Goal: Obtain resource: Download file/media

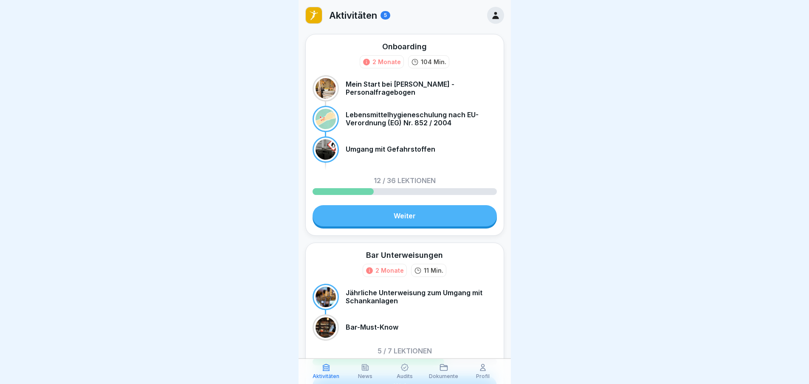
click at [363, 371] on icon at bounding box center [365, 367] width 8 height 8
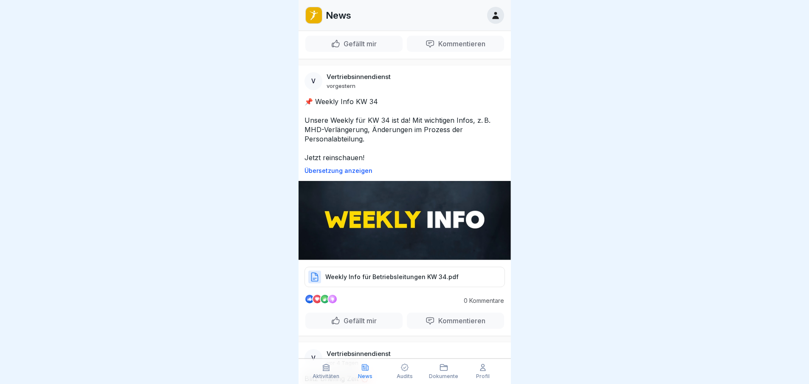
scroll to position [210, 0]
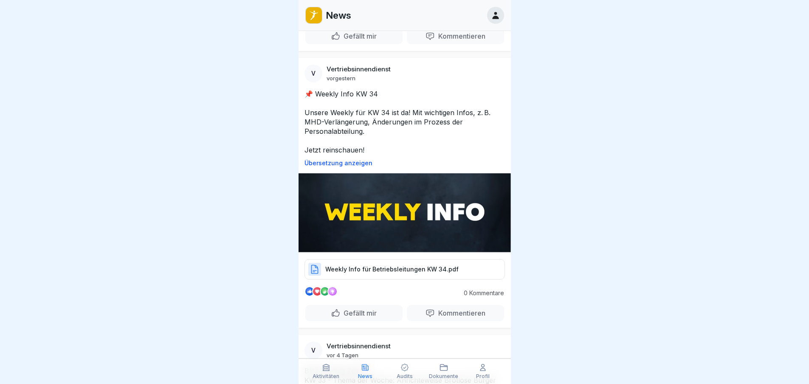
click at [369, 265] on p "Weekly Info für Betriebsleitungen KW 34.pdf" at bounding box center [391, 269] width 133 height 8
click at [394, 265] on p "Weekly Info für Betriebsleitungen KW 34.pdf" at bounding box center [391, 269] width 133 height 8
